Goal: Share content

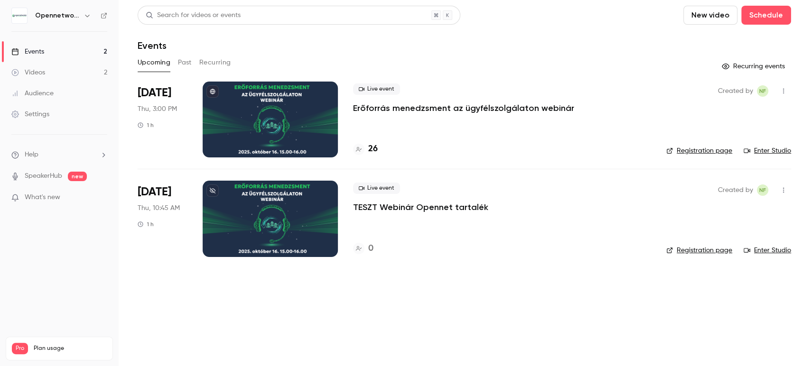
click at [49, 72] on link "Videos 2" at bounding box center [59, 72] width 119 height 21
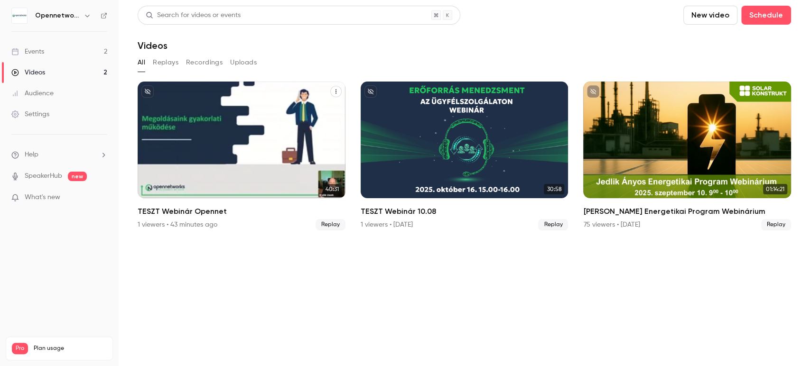
click at [257, 158] on div "TESZT Webinár Opennet" at bounding box center [242, 140] width 208 height 117
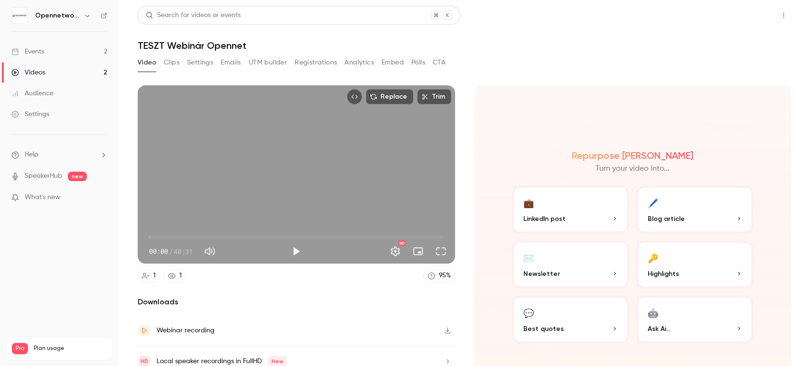
click at [740, 15] on button "Share" at bounding box center [748, 15] width 37 height 19
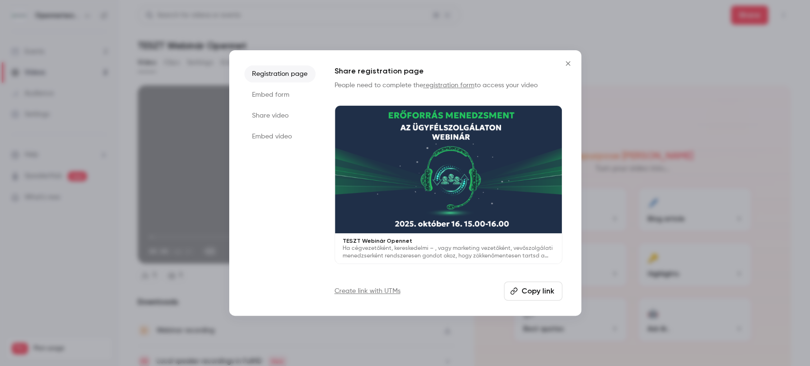
click at [534, 292] on button "Copy link" at bounding box center [533, 291] width 58 height 19
